Goal: Information Seeking & Learning: Understand process/instructions

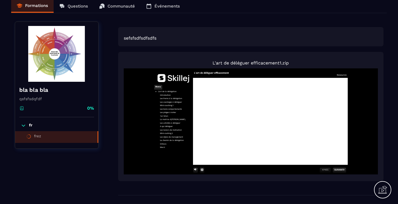
scroll to position [28, 0]
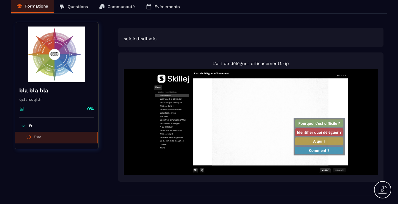
click at [360, 127] on body "slide: Introduction Rectangle 4 Rectangle 4 2 Pourquoi c’est difficile ? Les ré…" at bounding box center [251, 122] width 254 height 106
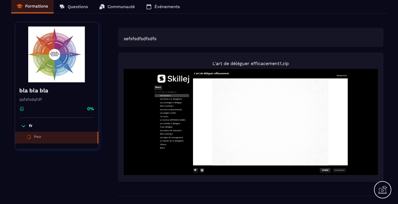
click at [202, 171] on icon "settings" at bounding box center [202, 170] width 3 height 3
click at [341, 171] on div "SUIVANT" at bounding box center [339, 170] width 13 height 3
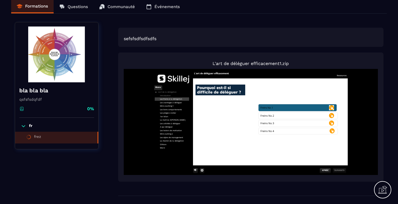
click at [327, 106] on icon at bounding box center [297, 107] width 79 height 7
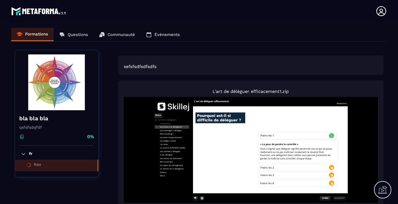
scroll to position [0, 0]
click at [290, 166] on icon at bounding box center [297, 168] width 79 height 6
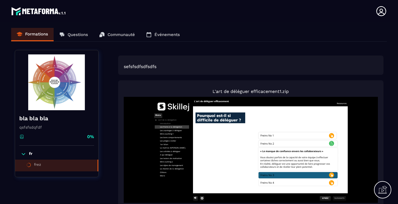
click at [262, 176] on icon at bounding box center [297, 175] width 79 height 6
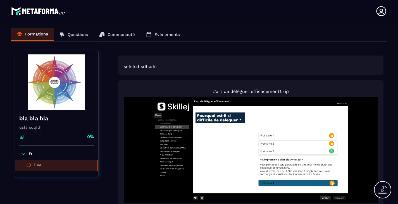
click at [278, 185] on icon at bounding box center [297, 183] width 79 height 6
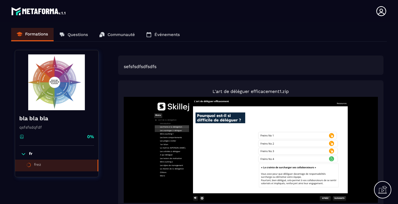
click at [177, 129] on div "Les avantages à déléguer" at bounding box center [172, 130] width 34 height 3
click at [289, 153] on icon at bounding box center [297, 151] width 79 height 6
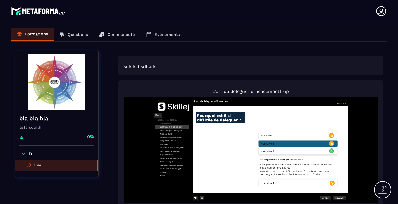
click at [290, 145] on icon at bounding box center [297, 144] width 79 height 6
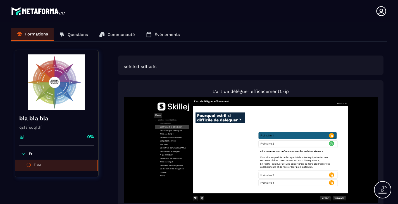
click at [294, 137] on icon at bounding box center [297, 135] width 79 height 7
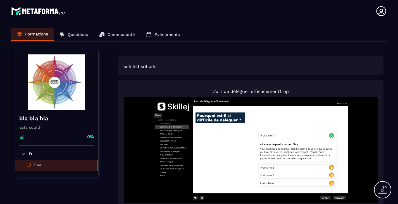
click at [342, 198] on div "SUIVANT" at bounding box center [339, 198] width 13 height 3
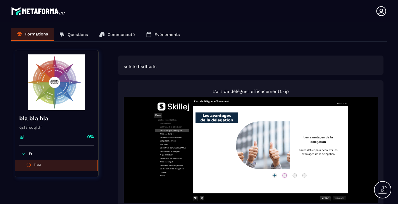
click at [287, 173] on icon at bounding box center [286, 176] width 10 height 8
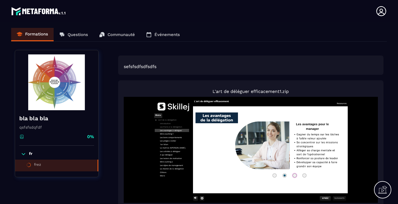
click at [295, 175] on icon at bounding box center [296, 176] width 10 height 8
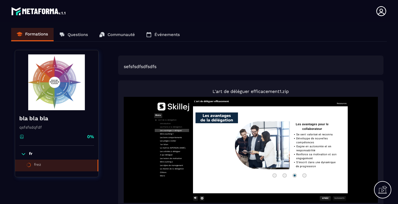
click at [309, 173] on image at bounding box center [290, 148] width 111 height 52
click at [301, 176] on icon at bounding box center [306, 176] width 10 height 8
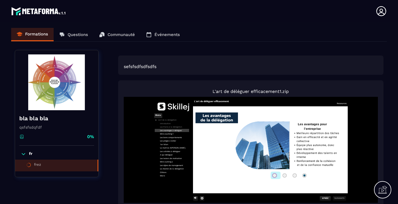
click at [274, 175] on icon at bounding box center [276, 176] width 10 height 8
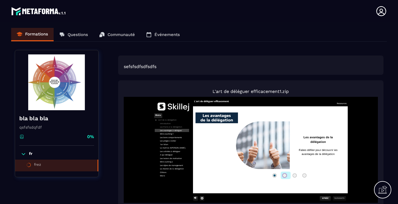
click at [285, 176] on icon at bounding box center [286, 176] width 10 height 8
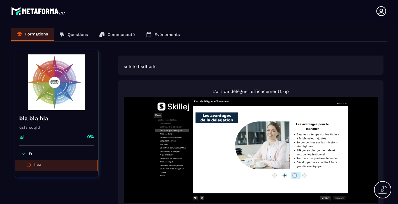
click at [294, 176] on icon at bounding box center [296, 176] width 10 height 8
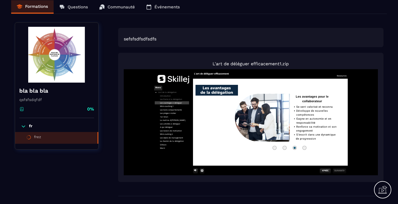
scroll to position [28, 0]
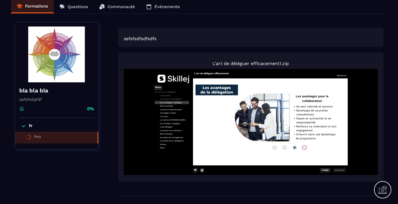
click at [304, 149] on icon at bounding box center [306, 148] width 10 height 8
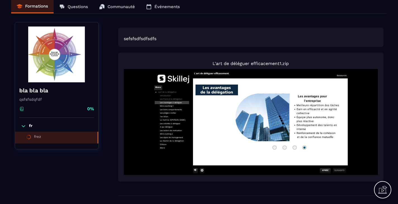
click at [157, 103] on div "Les avantages à déléguer" at bounding box center [172, 102] width 34 height 3
click at [337, 172] on div "SUIVANT" at bounding box center [339, 170] width 13 height 3
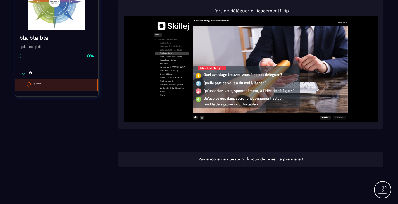
scroll to position [0, 0]
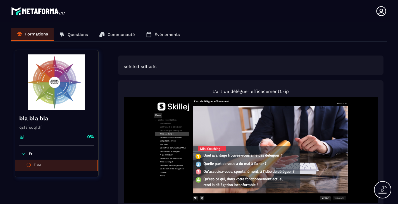
click at [285, 91] on p "L'art de déléguer efficacement1.zip" at bounding box center [251, 91] width 254 height 5
click at [275, 88] on div "L'art de déléguer efficacement1.zip" at bounding box center [251, 145] width 266 height 129
click at [238, 122] on image at bounding box center [270, 154] width 155 height 96
